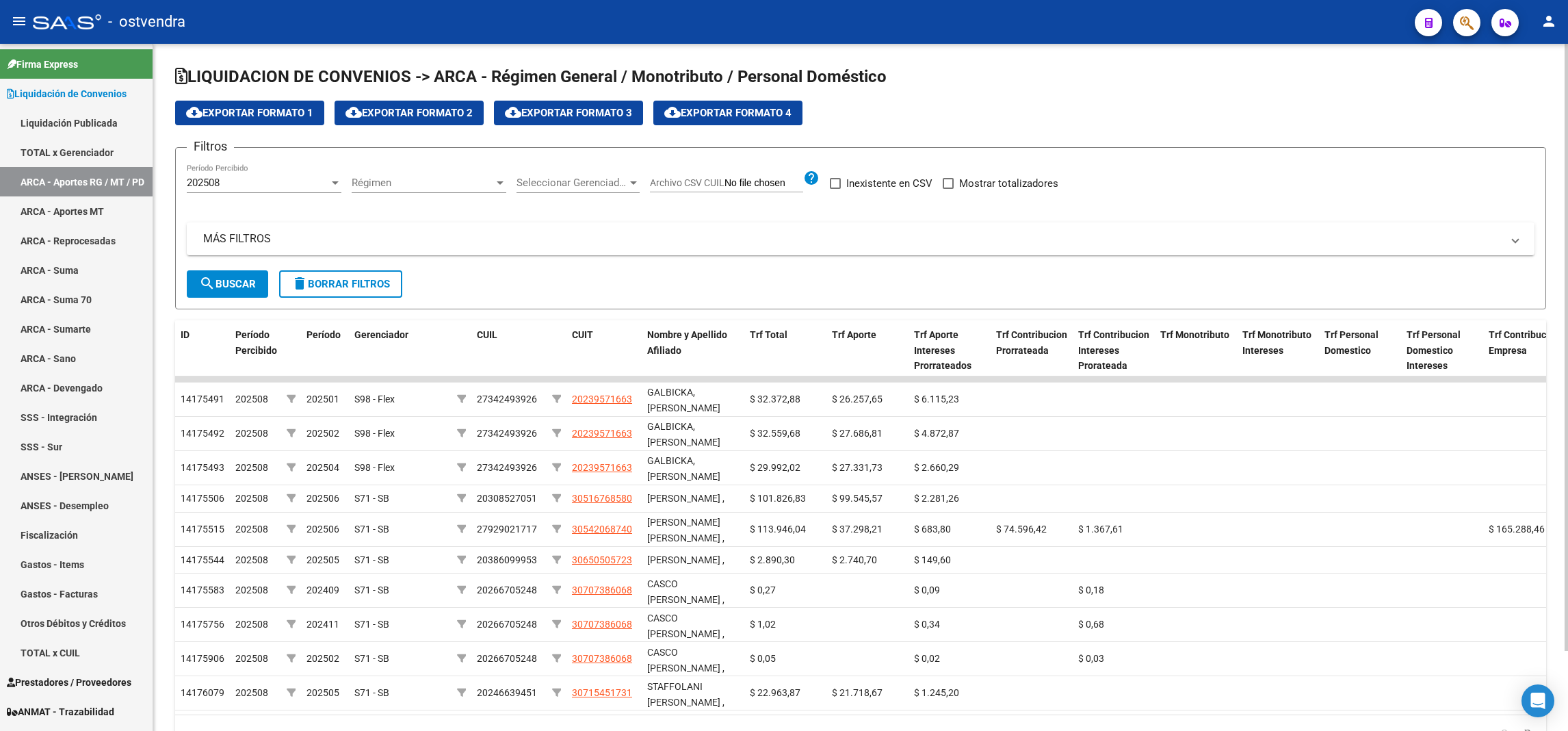
click at [265, 172] on div "202508 Período Percibido" at bounding box center [263, 178] width 154 height 30
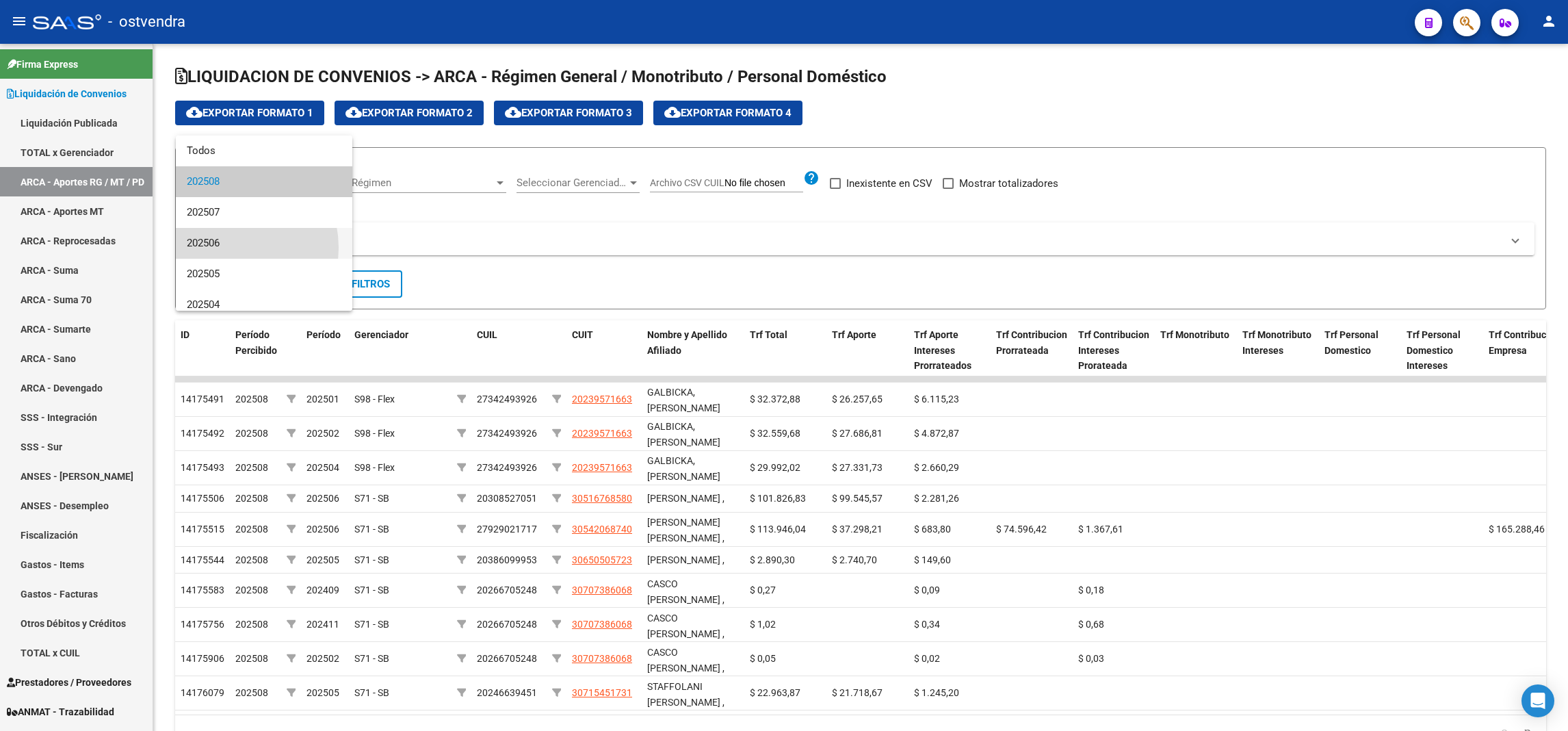
click at [222, 248] on span "202506" at bounding box center [263, 243] width 154 height 31
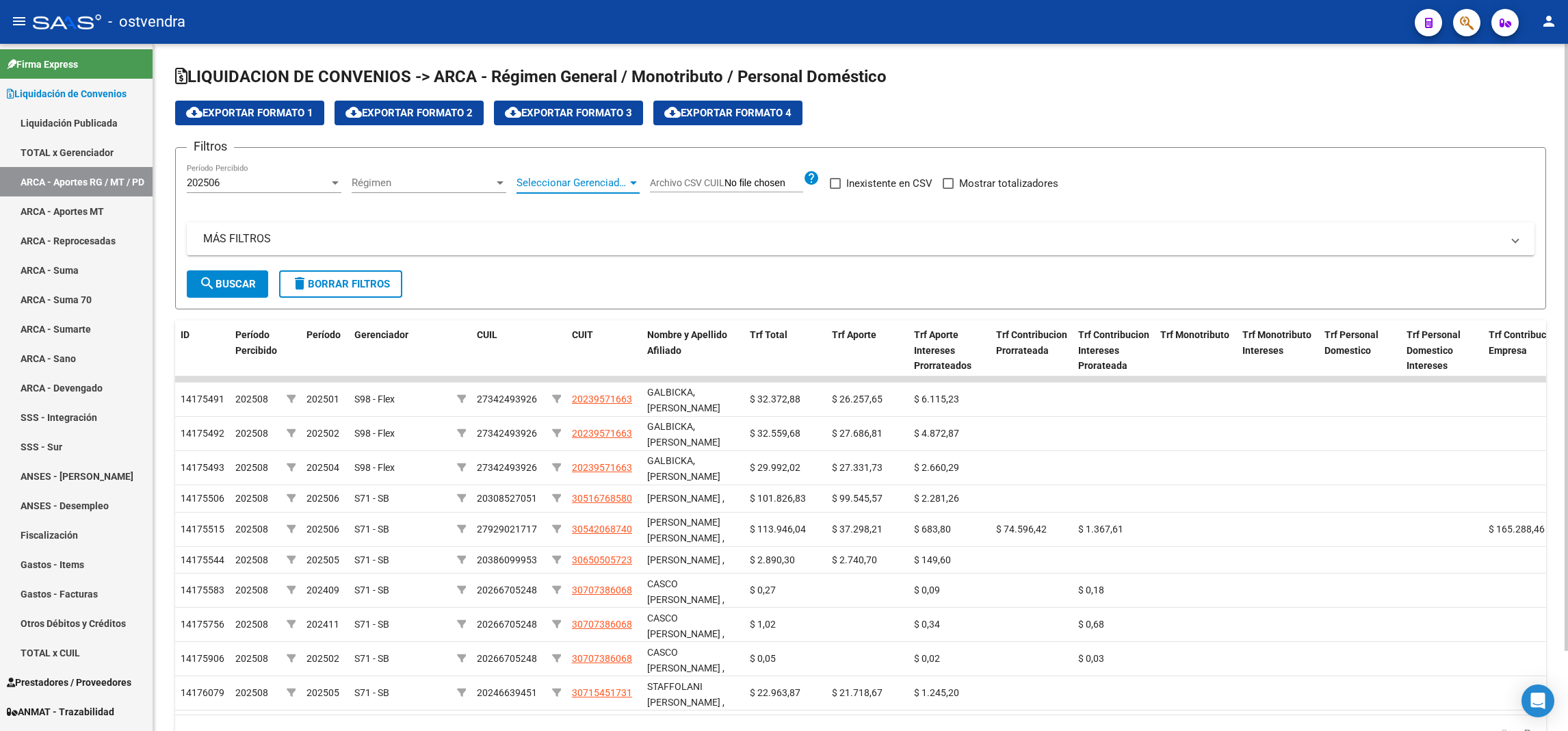
click at [595, 186] on span "Seleccionar Gerenciador" at bounding box center [571, 183] width 111 height 12
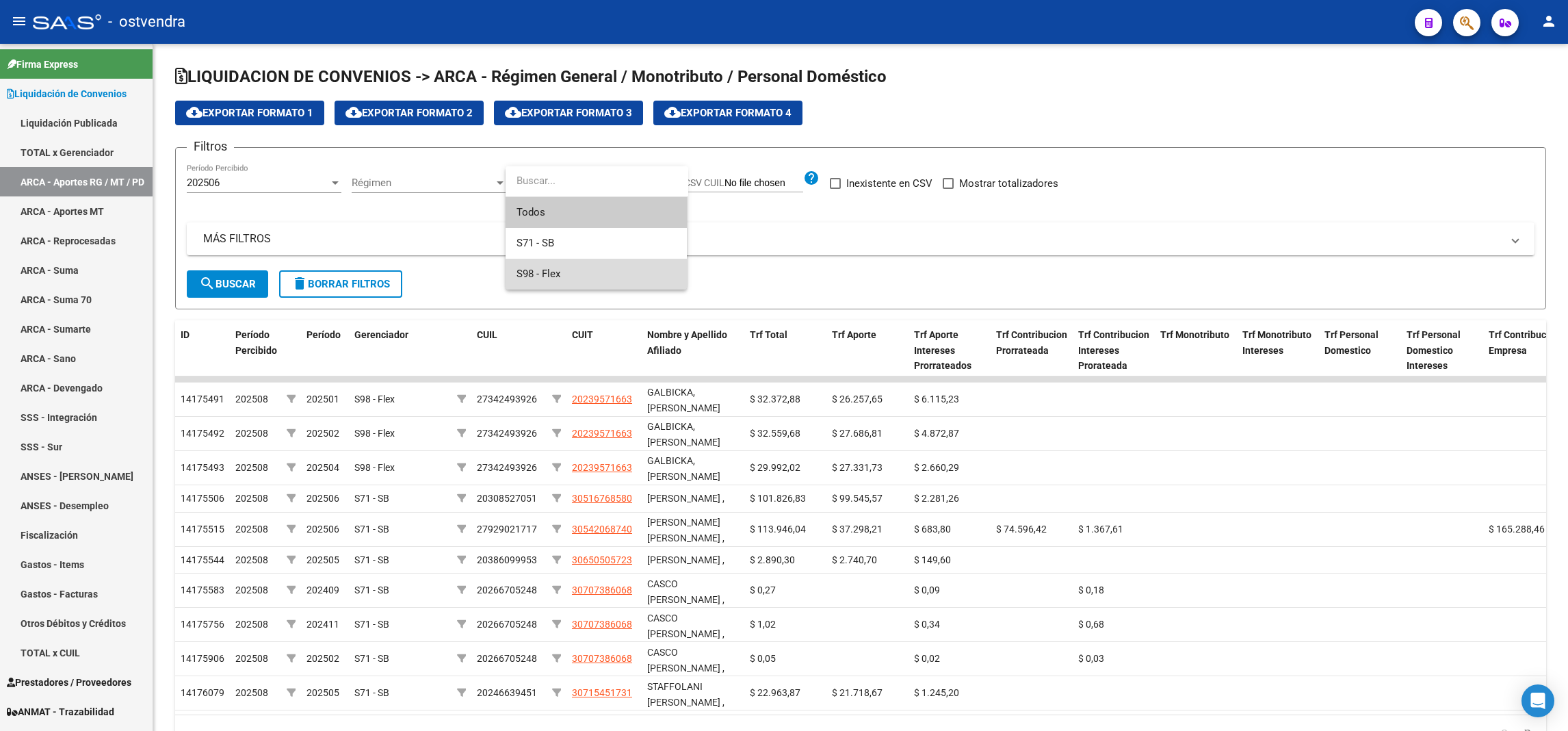
click at [569, 269] on span "S98 - Flex" at bounding box center [595, 273] width 159 height 31
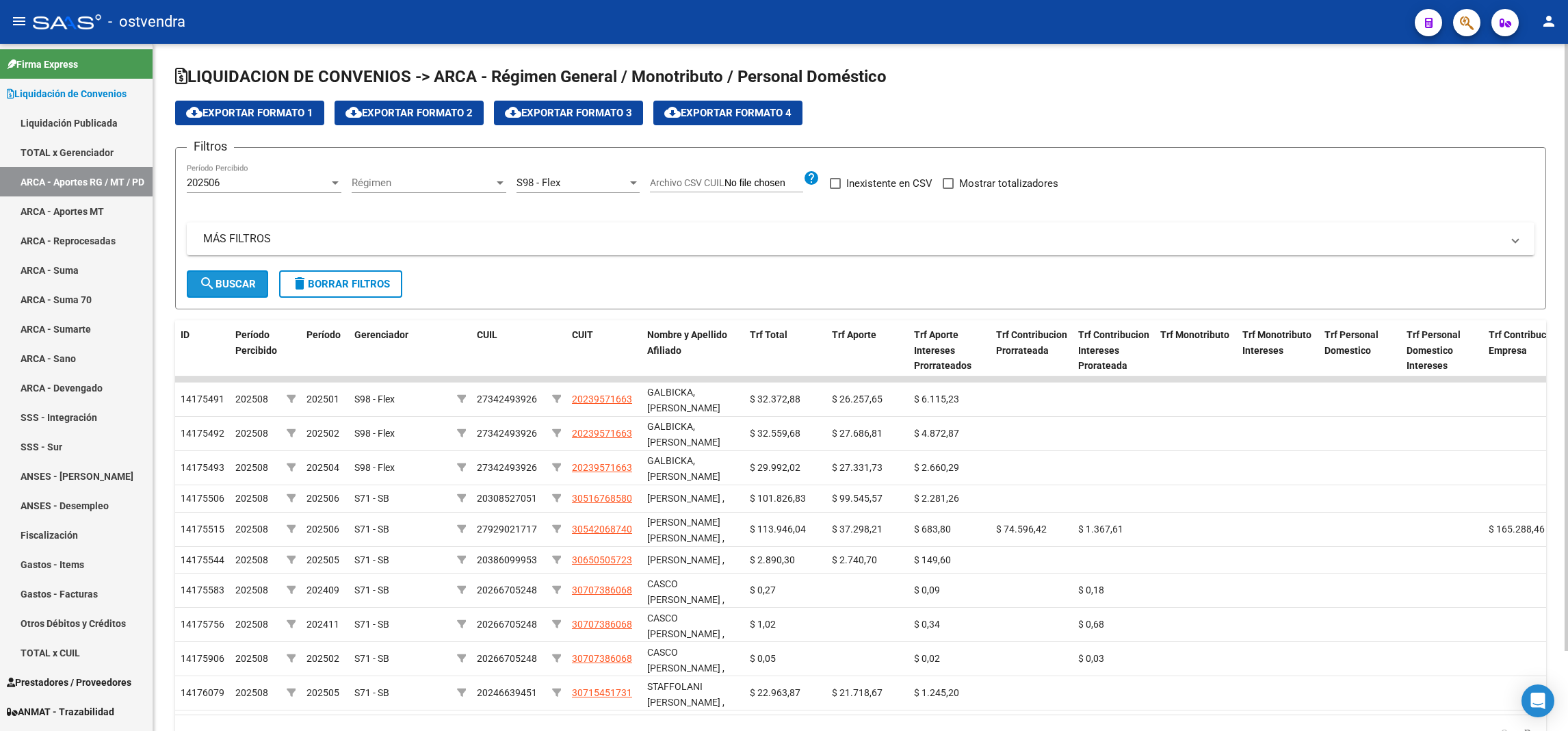
click at [256, 273] on button "search Buscar" at bounding box center [227, 283] width 82 height 27
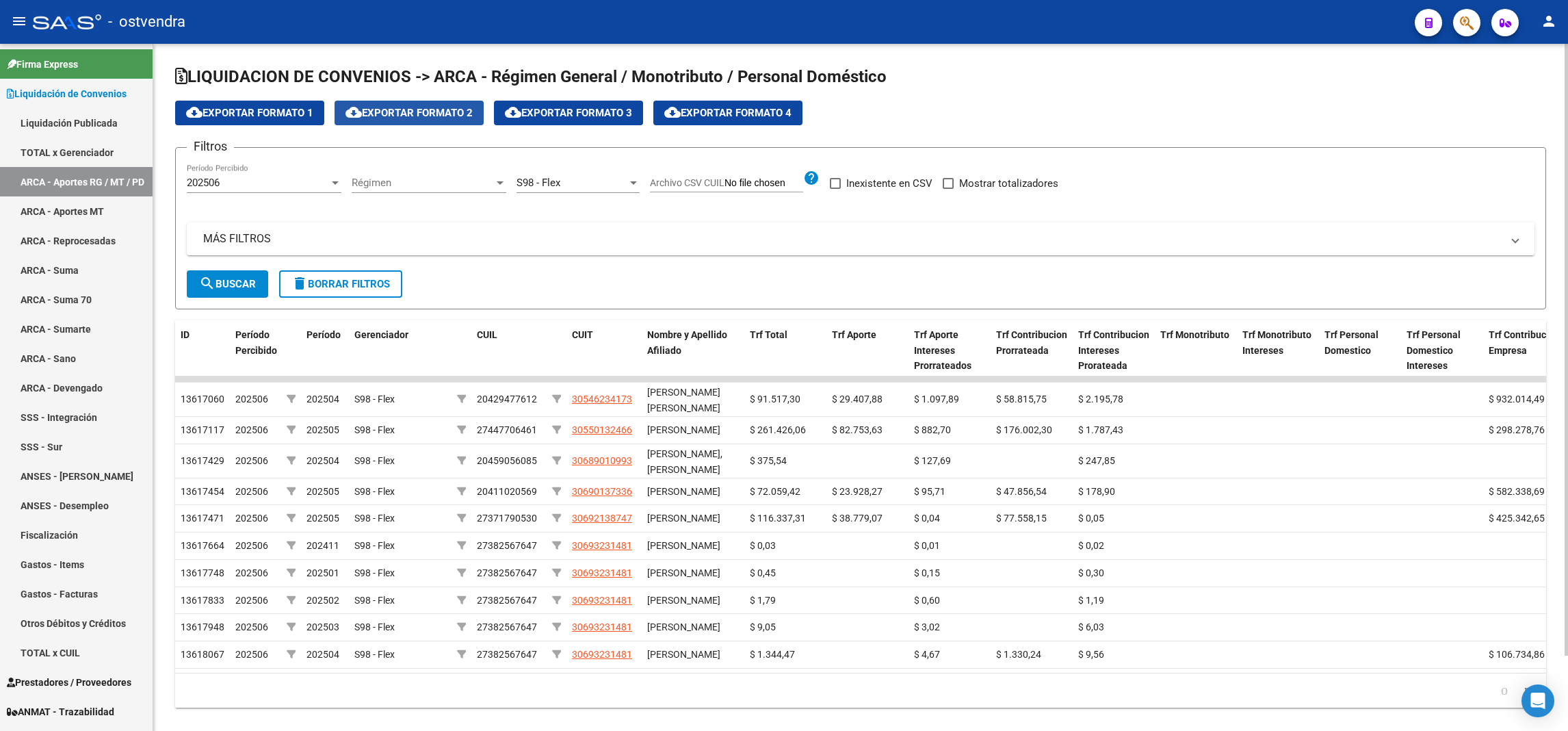
click at [353, 112] on mat-icon "cloud_download" at bounding box center [353, 112] width 17 height 17
click at [264, 185] on div "202506" at bounding box center [258, 183] width 142 height 12
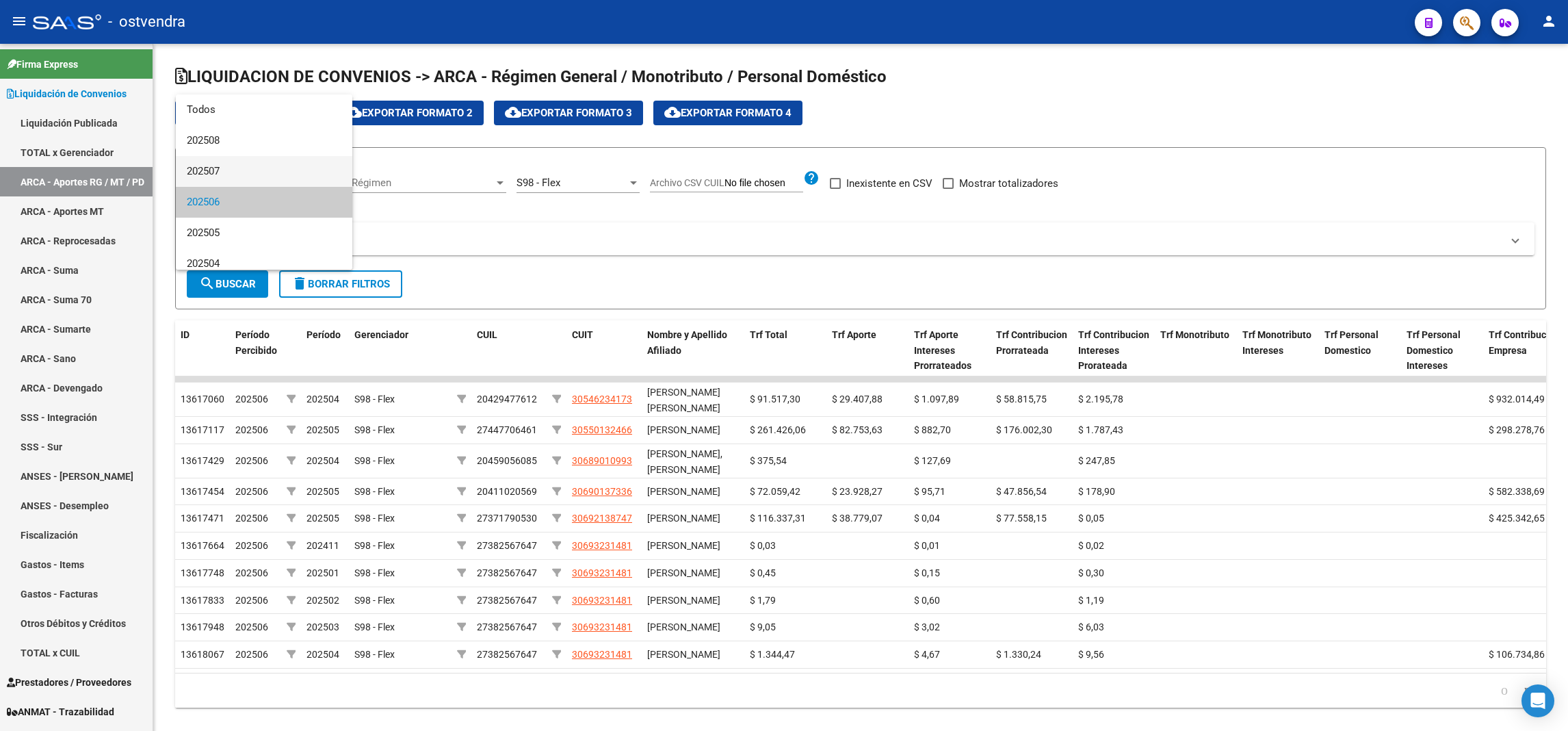
scroll to position [20, 0]
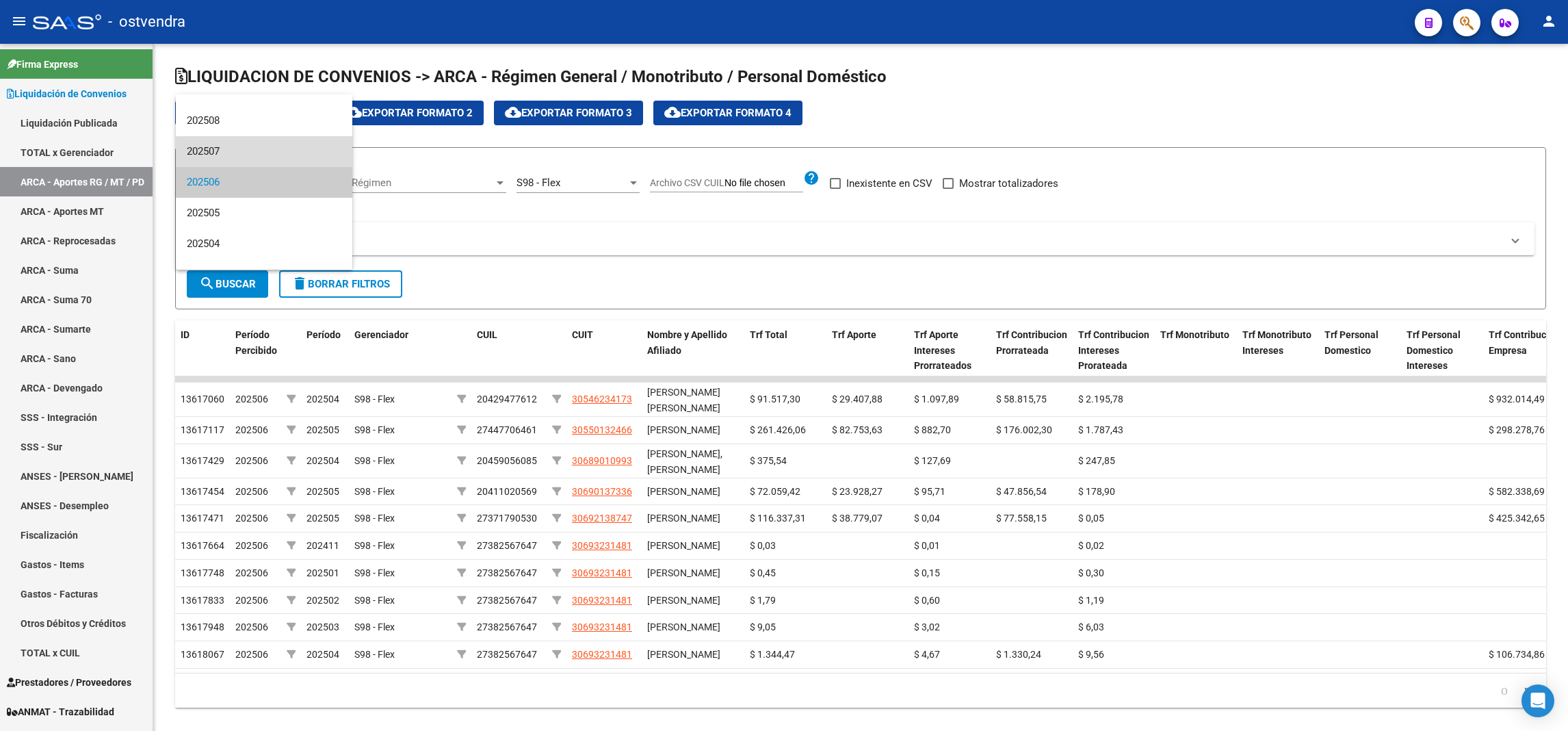
click at [293, 154] on span "202507" at bounding box center [263, 151] width 154 height 31
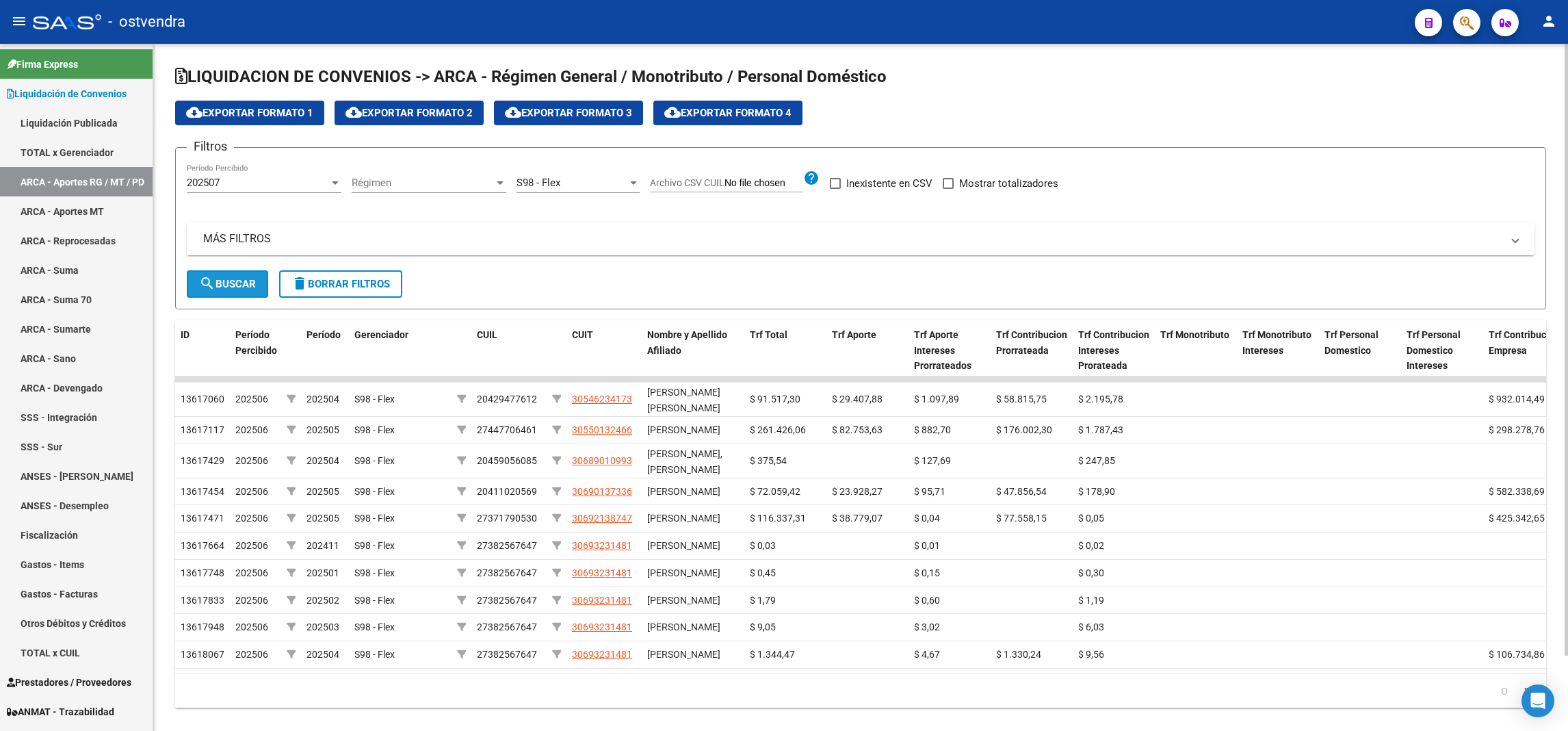
click at [225, 288] on button "search Buscar" at bounding box center [227, 283] width 82 height 27
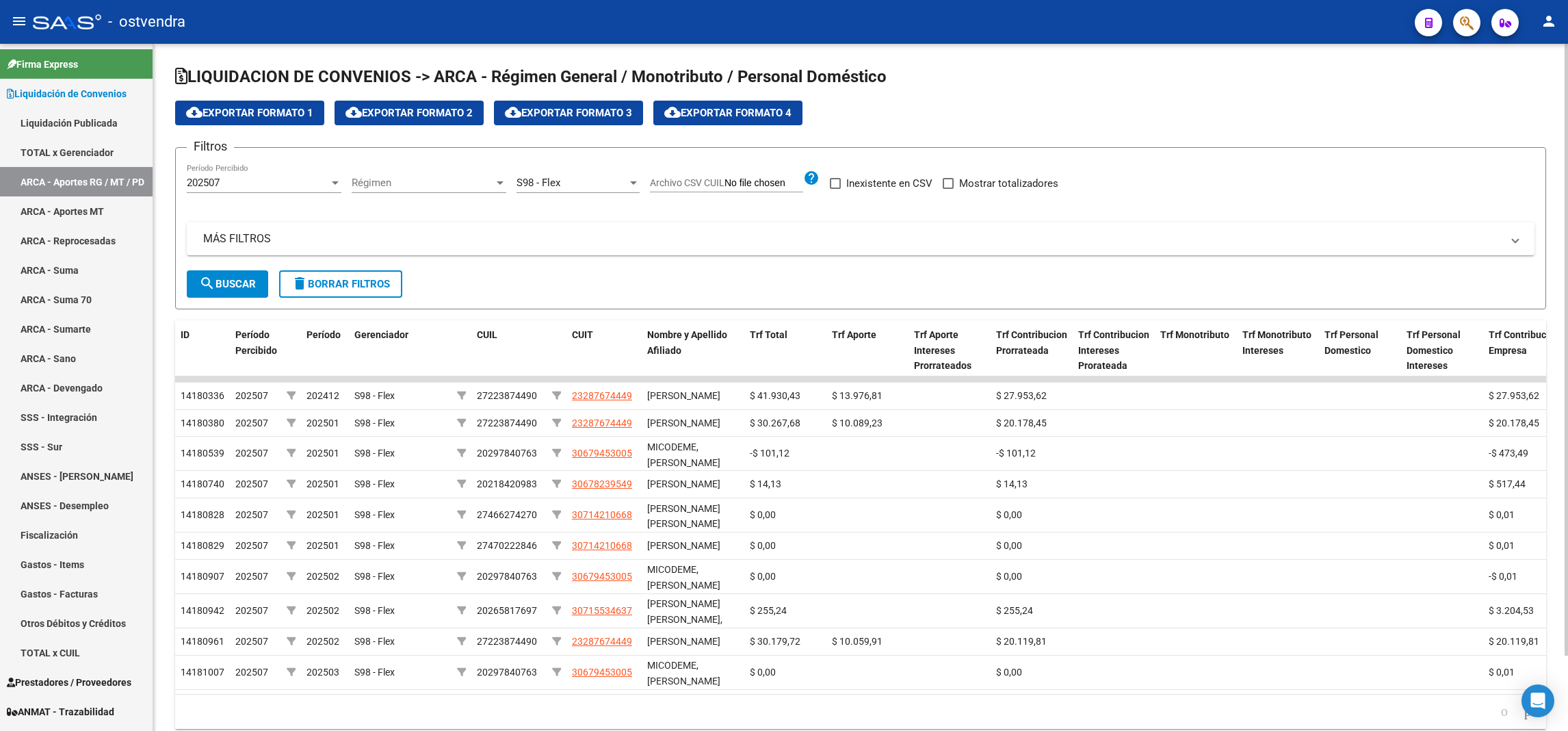
click at [429, 101] on button "cloud_download Exportar Formato 2" at bounding box center [409, 113] width 149 height 25
